Goal: Information Seeking & Learning: Learn about a topic

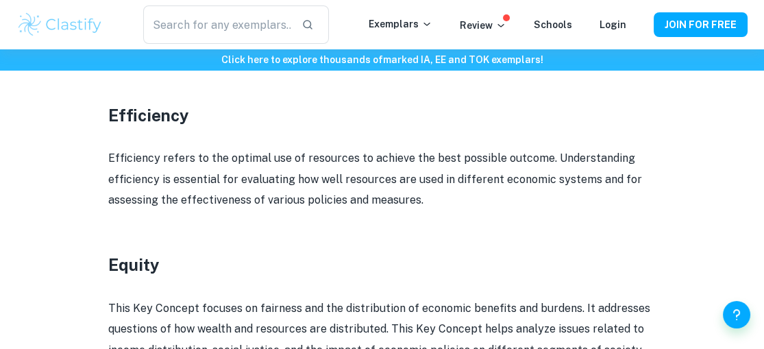
scroll to position [1249, 0]
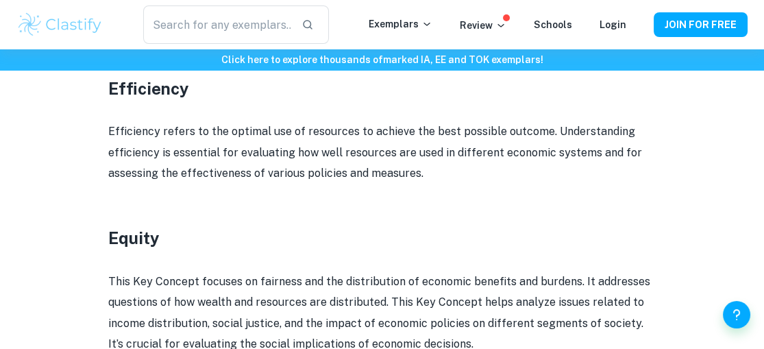
drag, startPoint x: 209, startPoint y: 130, endPoint x: 541, endPoint y: 130, distance: 332.3
click at [541, 130] on p "Efficiency refers to the optimal use of resources to achieve the best possible …" at bounding box center [382, 152] width 548 height 62
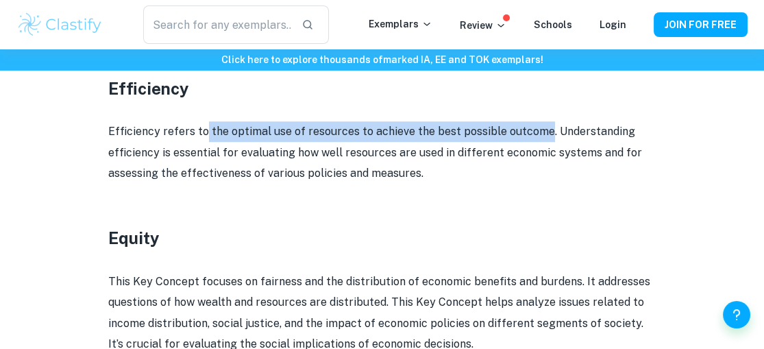
drag, startPoint x: 541, startPoint y: 130, endPoint x: 202, endPoint y: 132, distance: 339.2
click at [202, 132] on p "Efficiency refers to the optimal use of resources to achieve the best possible …" at bounding box center [382, 152] width 548 height 62
copy p "the optimal use of resources to achieve the best possible outcome"
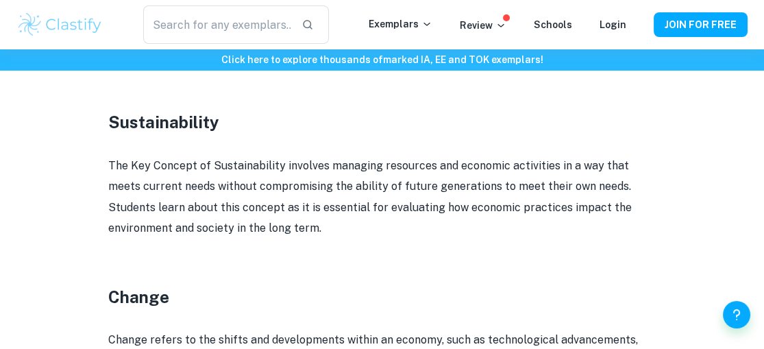
scroll to position [1712, 0]
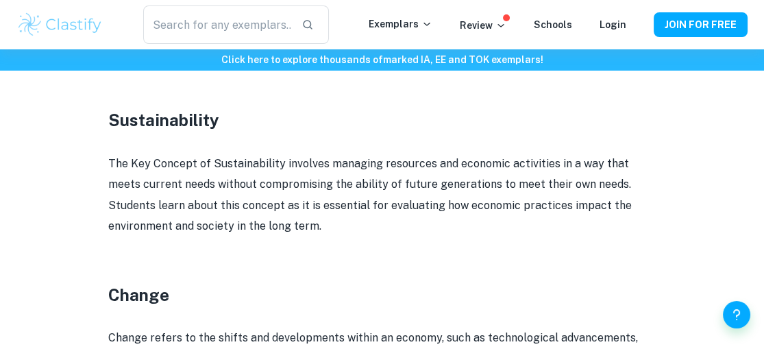
drag, startPoint x: 280, startPoint y: 161, endPoint x: 573, endPoint y: 182, distance: 294.0
click at [573, 182] on p "The Key Concept of Sustainability involves managing resources and economic acti…" at bounding box center [382, 195] width 548 height 84
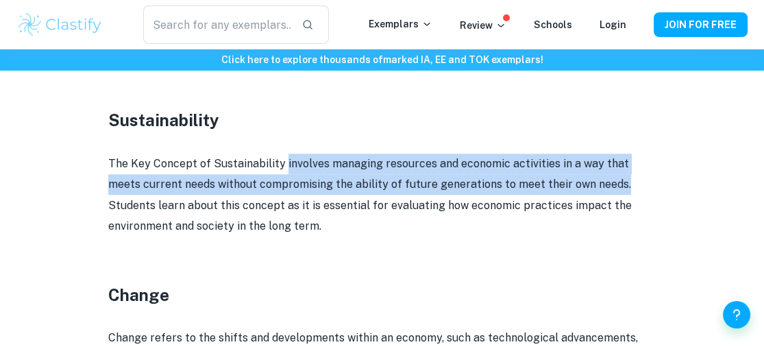
drag, startPoint x: 585, startPoint y: 184, endPoint x: 281, endPoint y: 156, distance: 305.6
click at [281, 156] on p "The Key Concept of Sustainability involves managing resources and economic acti…" at bounding box center [382, 195] width 548 height 84
copy p "involves managing resources and economic activities in a way that meets current…"
